Goal: Find specific page/section: Find specific page/section

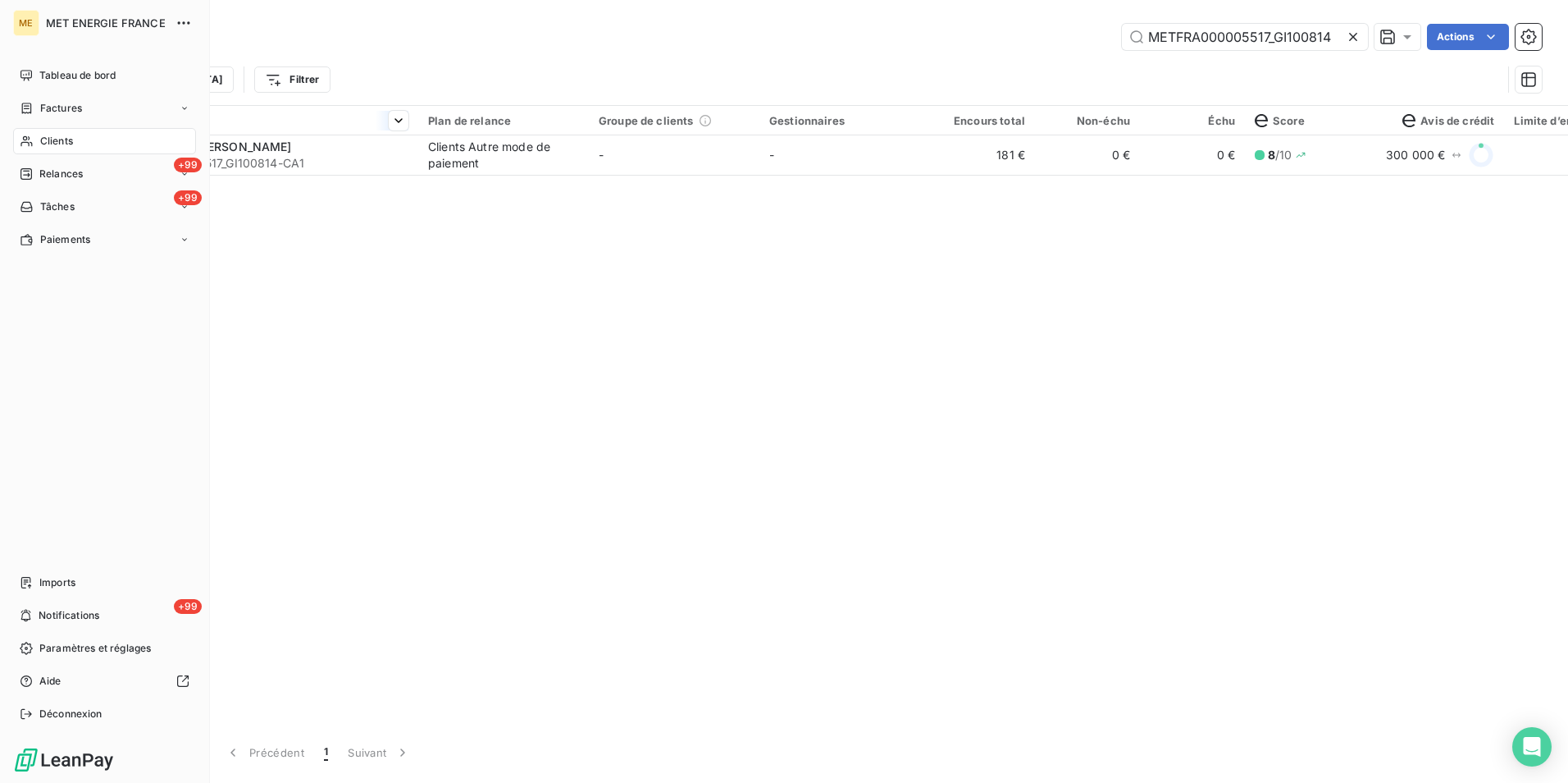
drag, startPoint x: 52, startPoint y: 140, endPoint x: 295, endPoint y: 128, distance: 243.3
click at [52, 140] on span "Clients" at bounding box center [57, 141] width 33 height 14
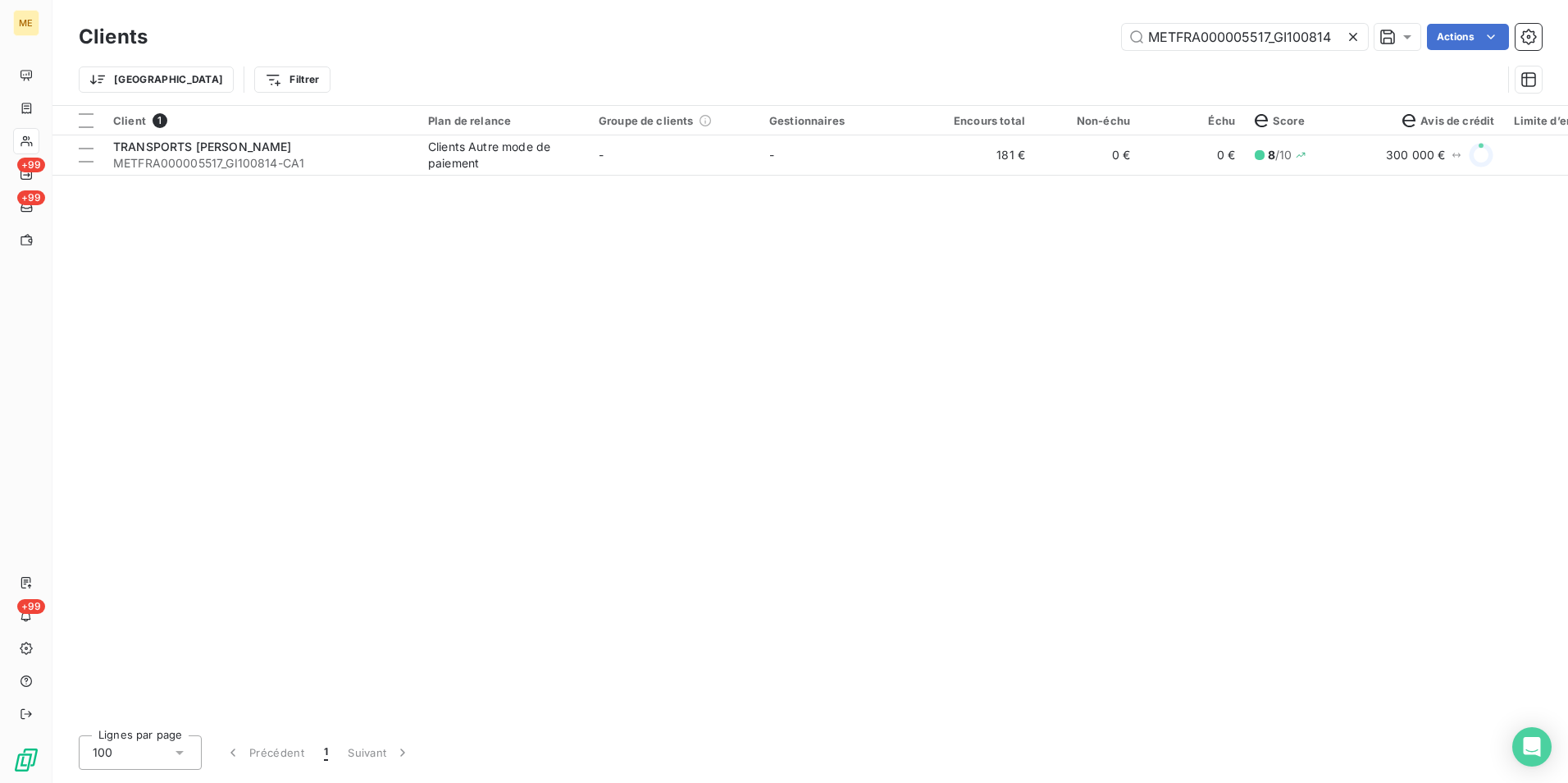
click at [1354, 35] on icon at bounding box center [1353, 37] width 16 height 16
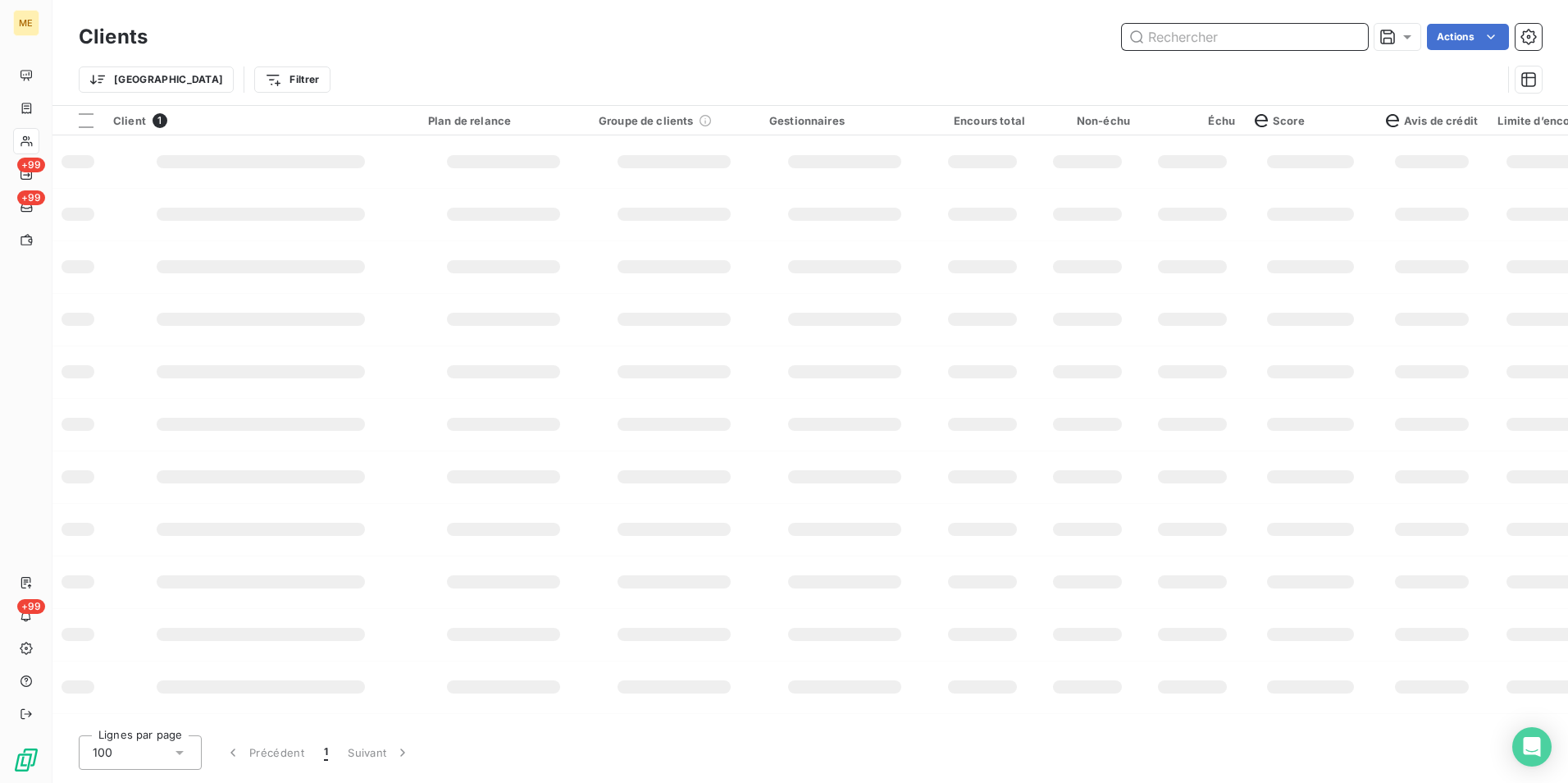
click at [1193, 42] on input "text" at bounding box center [1245, 37] width 246 height 26
paste input "Compte SCEA PASSION FRAMBOISES"
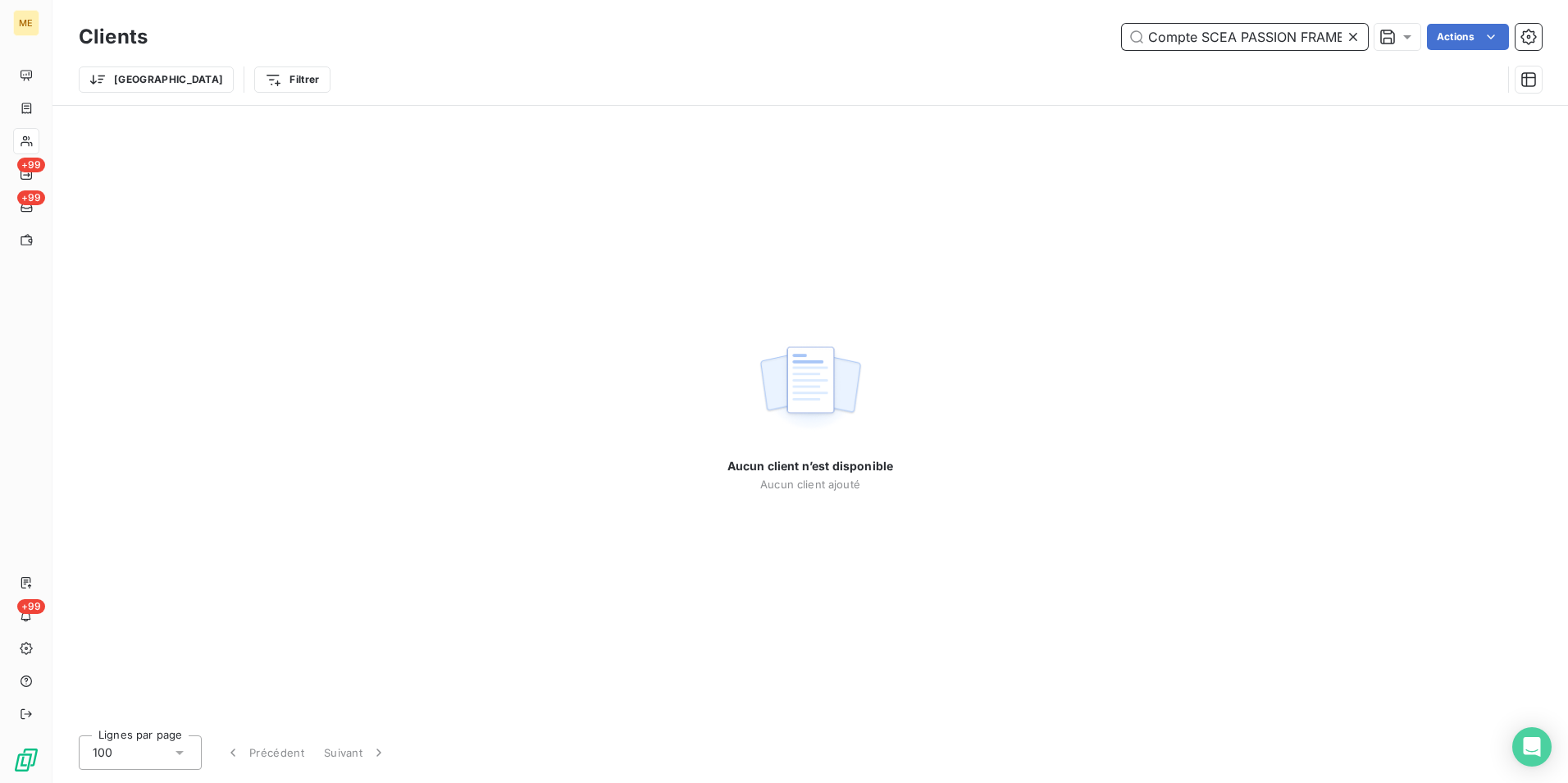
drag, startPoint x: 1161, startPoint y: 36, endPoint x: 1077, endPoint y: 38, distance: 84.0
click at [1077, 38] on div "Compte SCEA PASSION FRAMBOISES Actions" at bounding box center [854, 37] width 1375 height 26
click at [1229, 32] on input "Compte SCEA PASSION FRAMBOISES" at bounding box center [1245, 37] width 246 height 26
drag, startPoint x: 1205, startPoint y: 32, endPoint x: 1052, endPoint y: 35, distance: 153.0
click at [1052, 35] on div "Compte SCEA PASSION FRAMBOISES Actions" at bounding box center [854, 37] width 1375 height 26
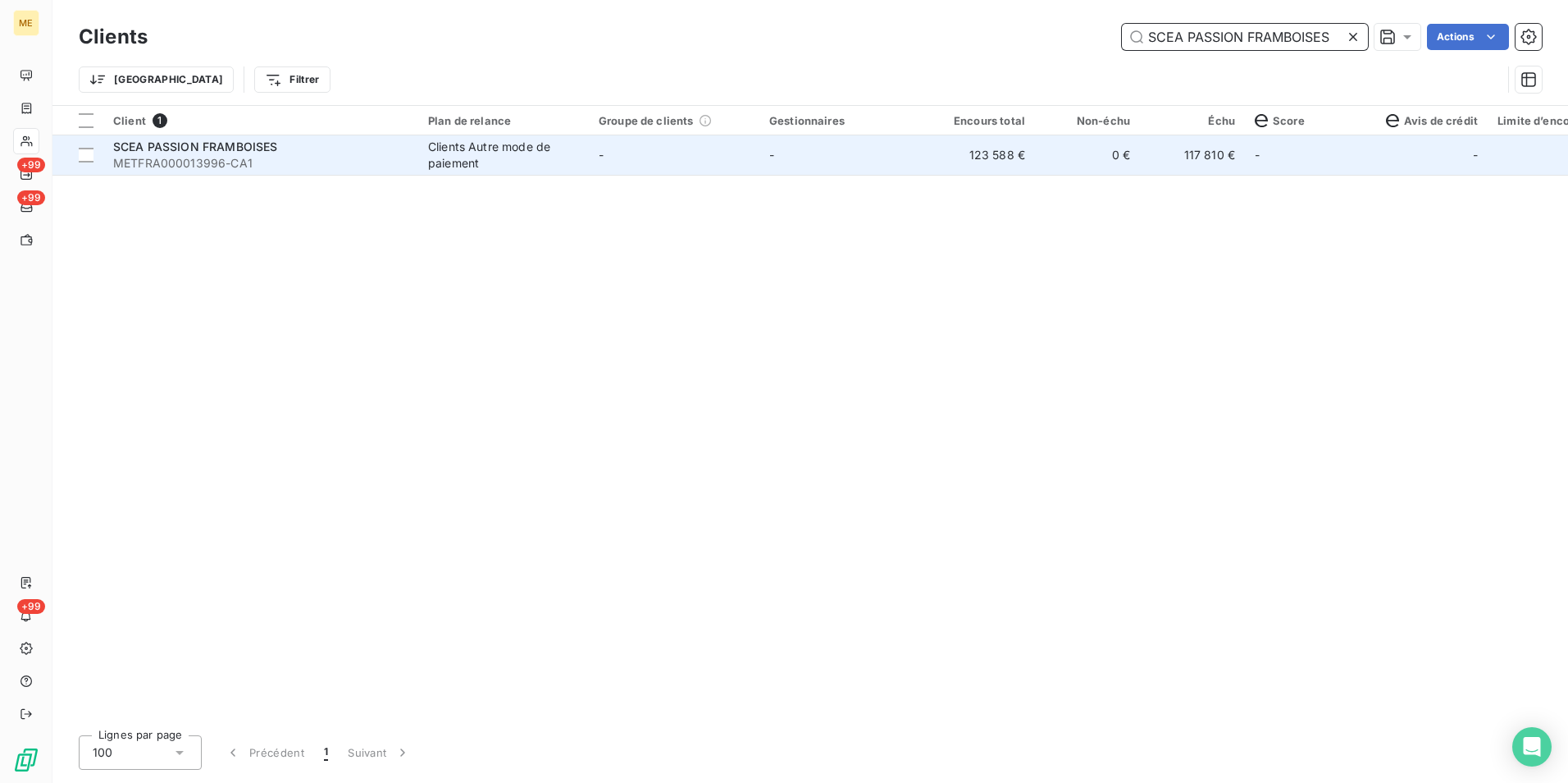
type input "SCEA PASSION FRAMBOISES"
click at [623, 165] on td "-" at bounding box center [674, 154] width 171 height 40
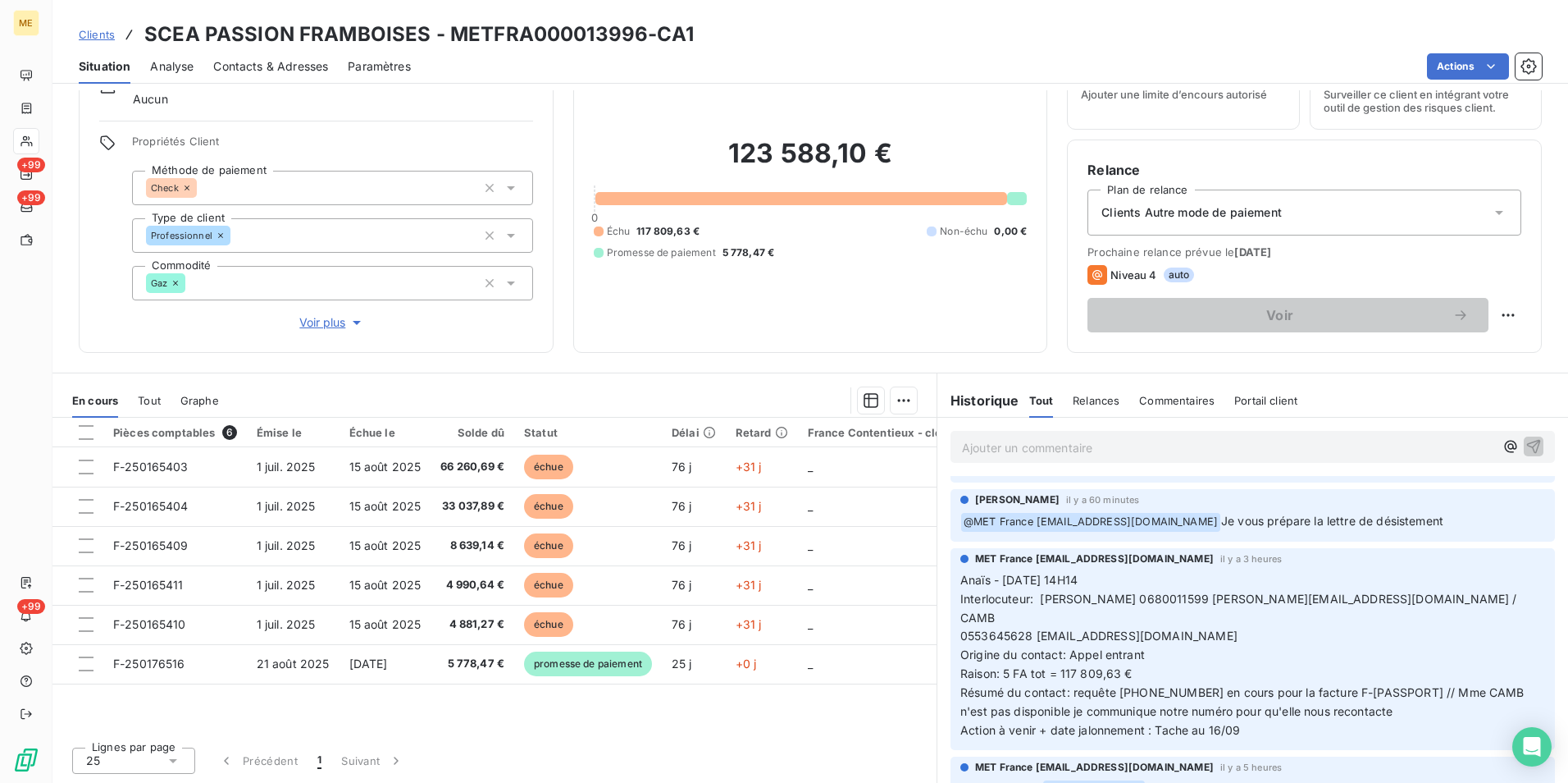
scroll to position [246, 0]
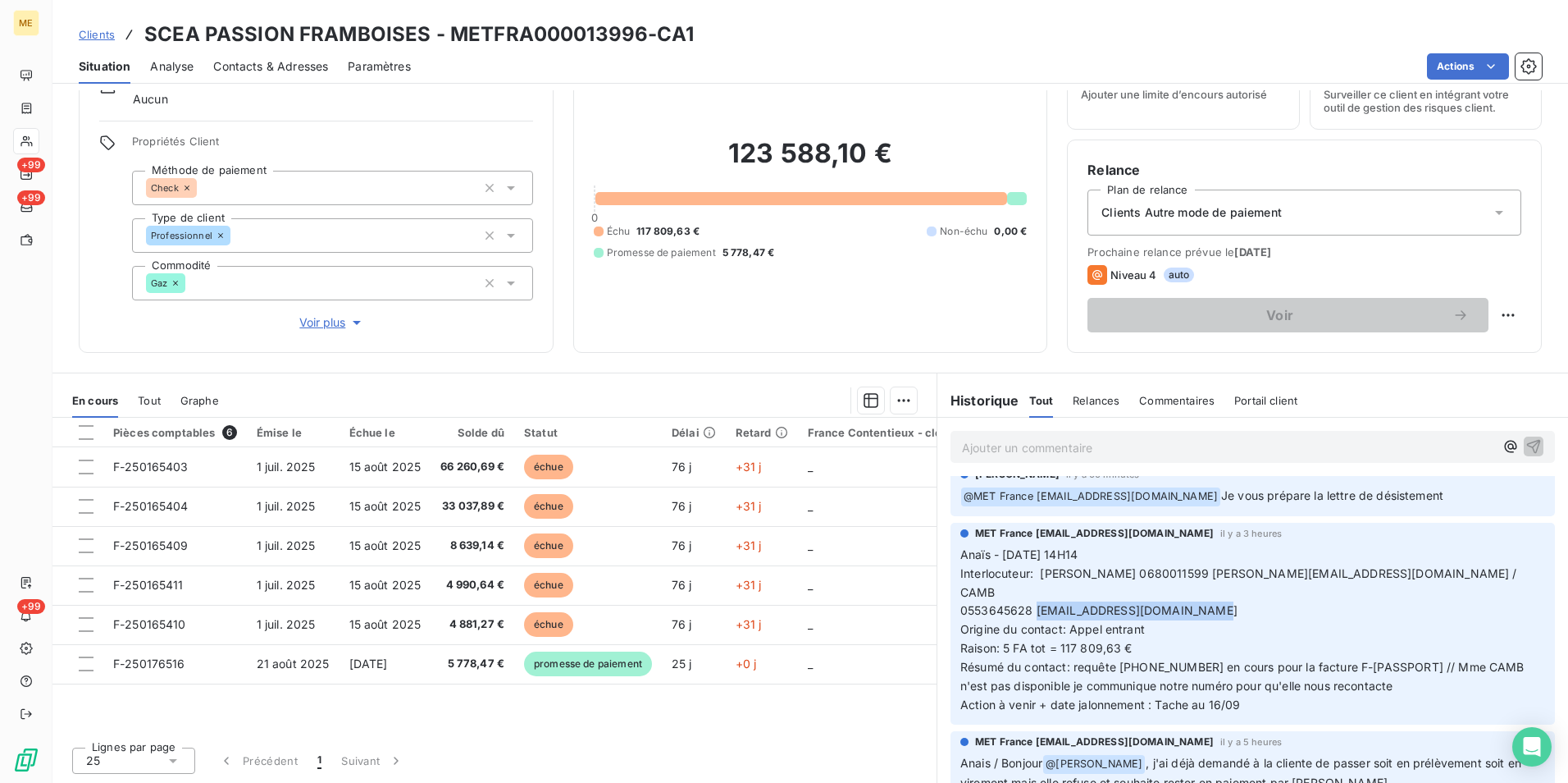
drag, startPoint x: 1031, startPoint y: 591, endPoint x: 1199, endPoint y: 588, distance: 168.0
click at [1199, 588] on p "Anaïs - [DATE] 14H14 Interlocuteur: [PERSON_NAME] 0680011599 [PERSON_NAME][EMAI…" at bounding box center [1252, 629] width 585 height 169
drag, startPoint x: 1199, startPoint y: 588, endPoint x: 1169, endPoint y: 587, distance: 30.0
copy span "[EMAIL_ADDRESS][DOMAIN_NAME]"
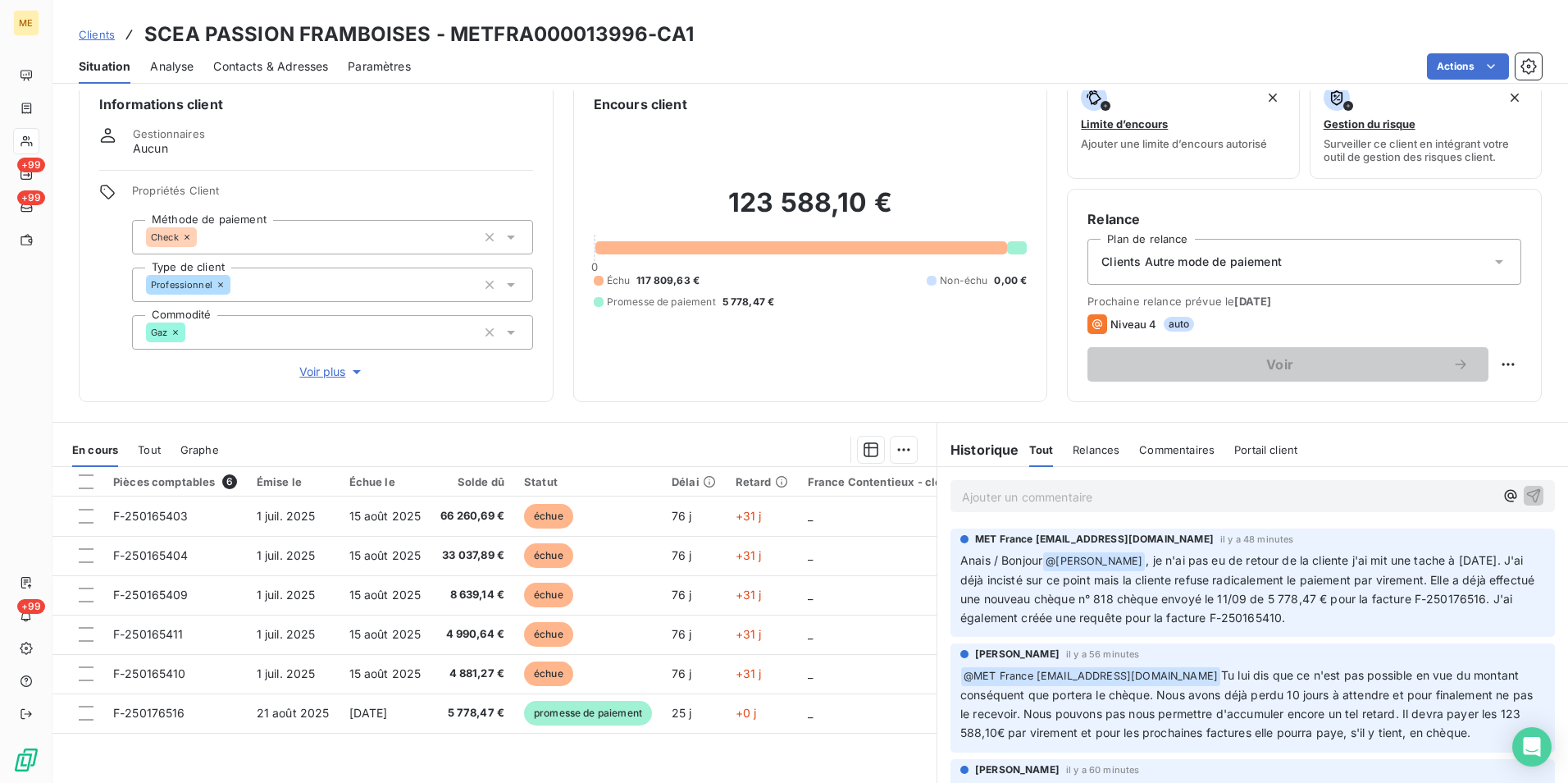
scroll to position [0, 0]
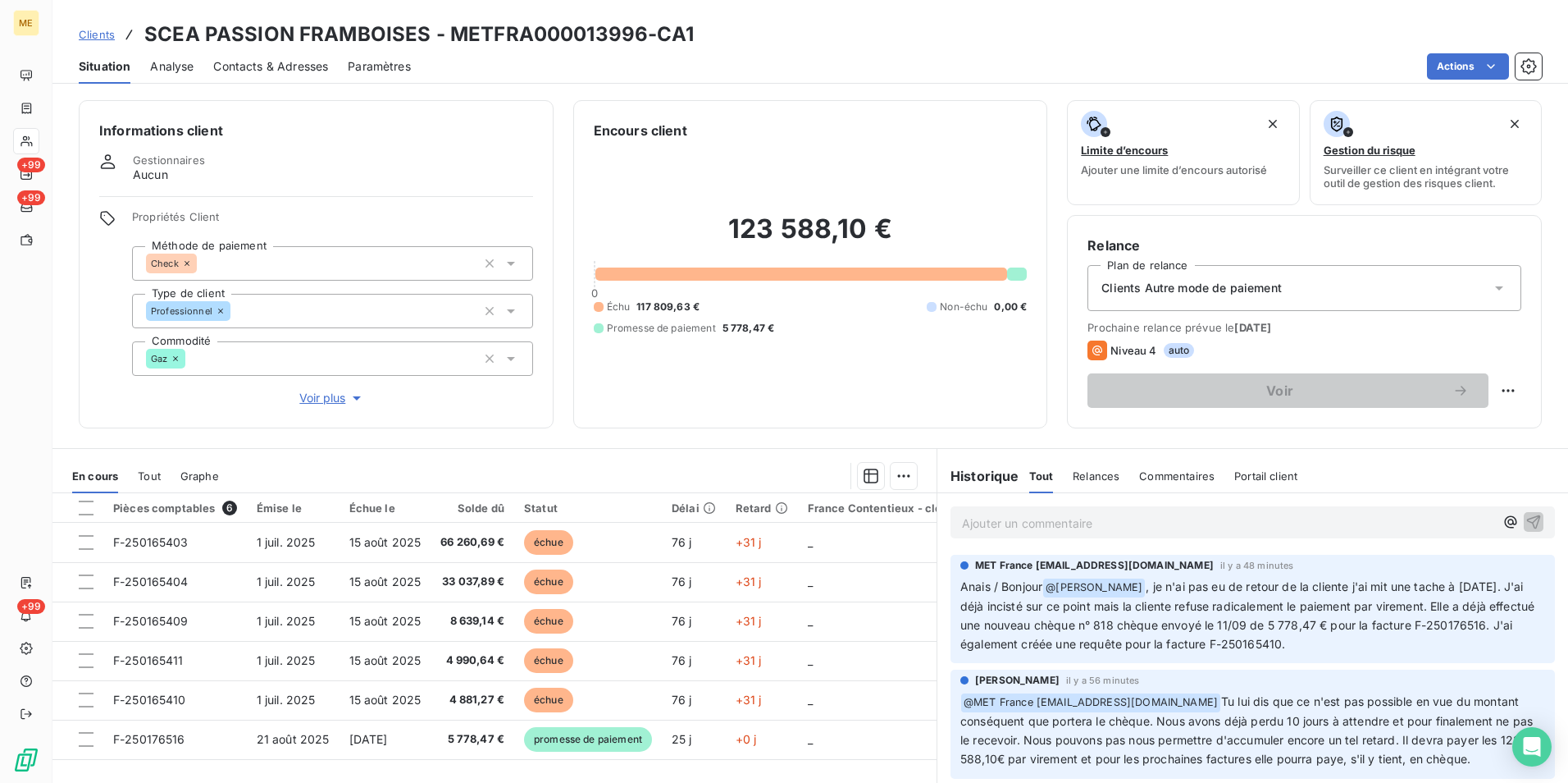
click at [1012, 514] on p "Ajouter un commentaire ﻿" at bounding box center [1228, 522] width 533 height 20
click at [1527, 516] on icon "button" at bounding box center [1534, 521] width 14 height 14
